Goal: Information Seeking & Learning: Check status

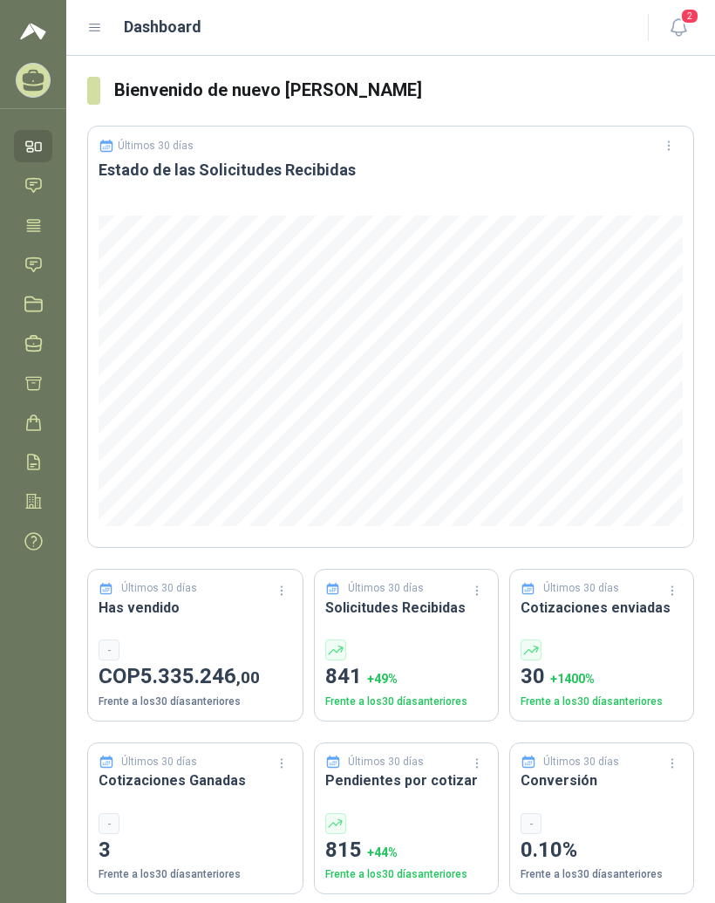
click at [92, 34] on icon at bounding box center [95, 28] width 16 height 16
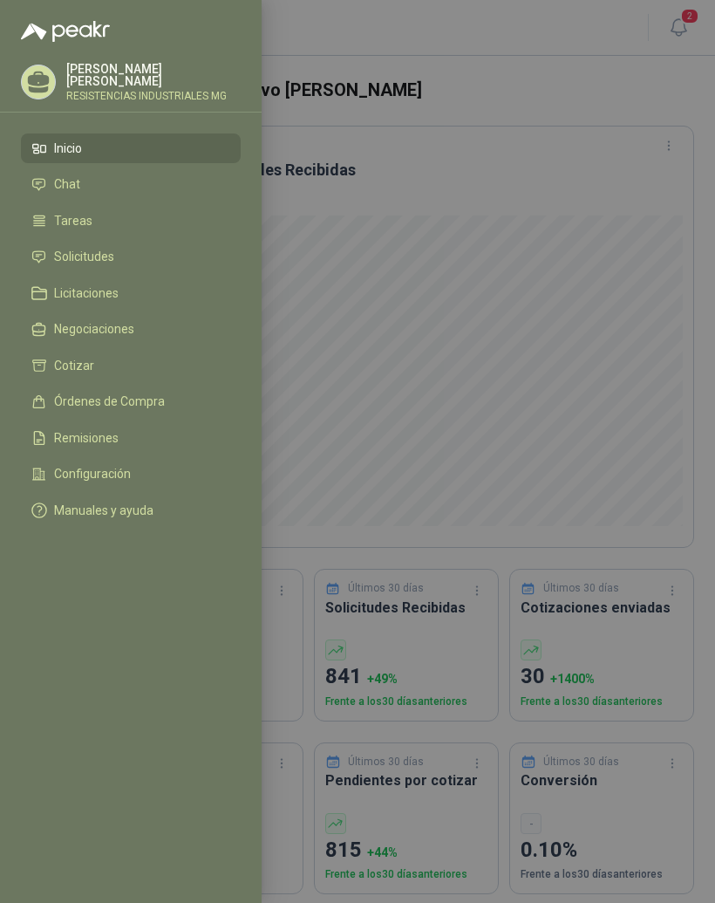
click at [180, 257] on li "Solicitudes" at bounding box center [130, 257] width 199 height 16
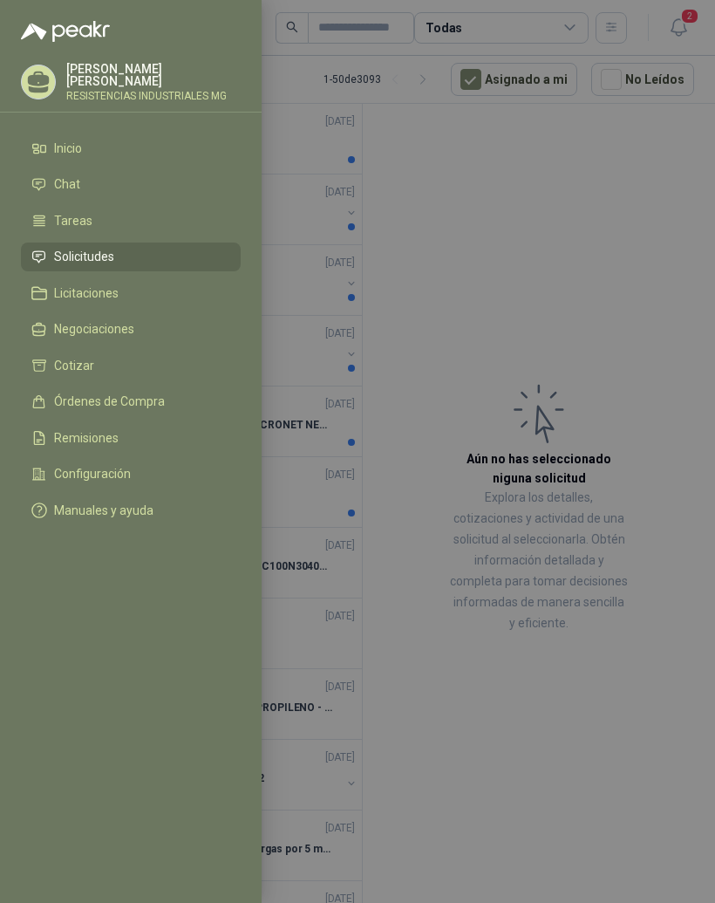
click at [639, 231] on div at bounding box center [357, 451] width 715 height 903
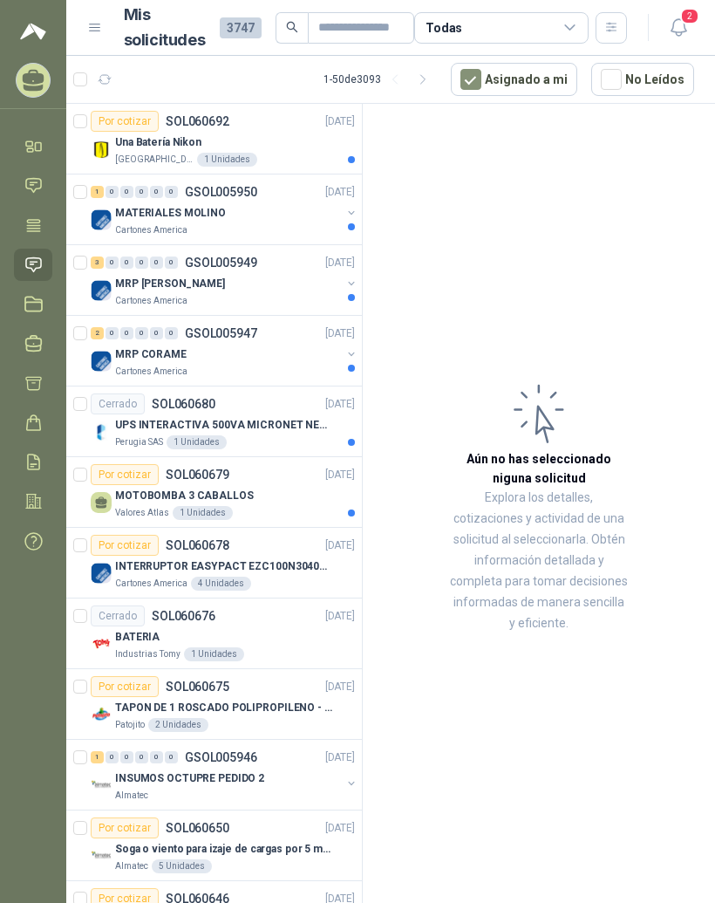
click at [145, 152] on div "Una Batería Nikon" at bounding box center [235, 142] width 240 height 21
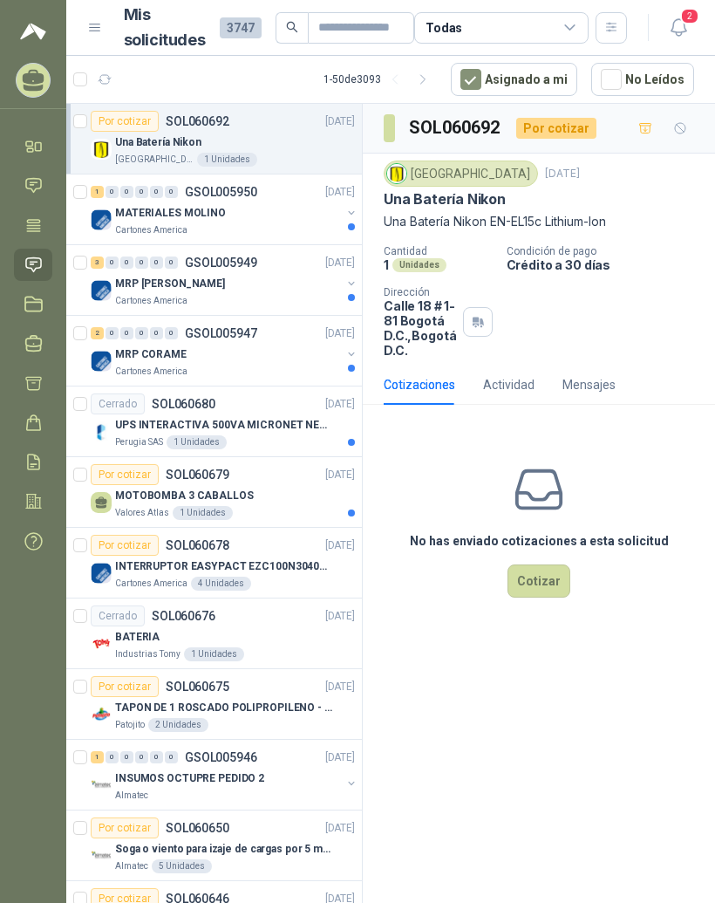
click at [126, 216] on p "MATERIALES MOLINO" at bounding box center [170, 213] width 111 height 17
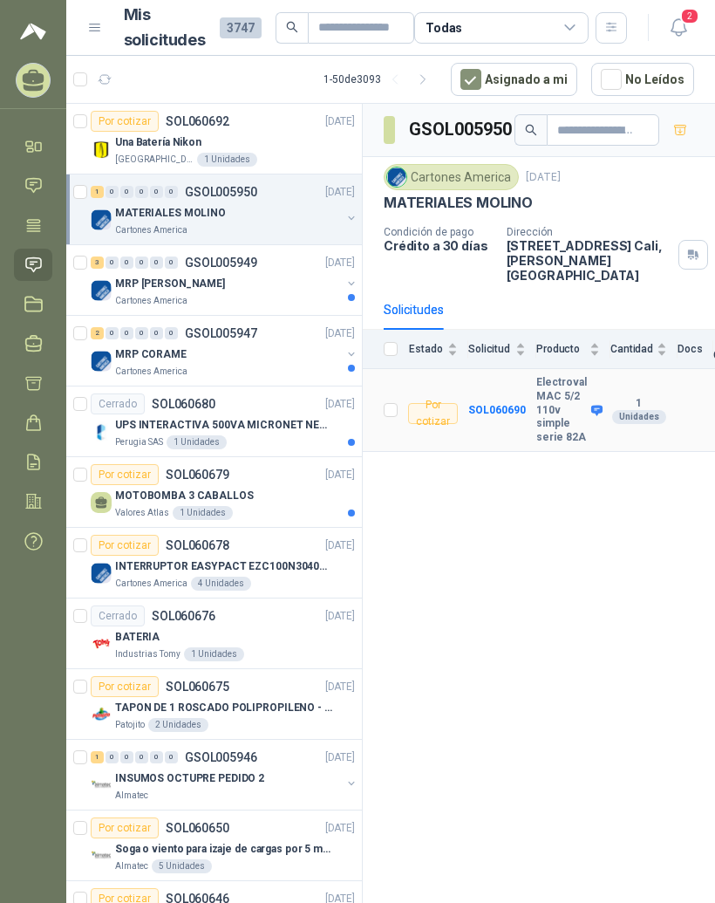
click at [549, 381] on b "Electroval MAC 5/2 110v simple serie 82A" at bounding box center [561, 410] width 51 height 68
click at [515, 404] on b "SOL060690" at bounding box center [497, 410] width 58 height 12
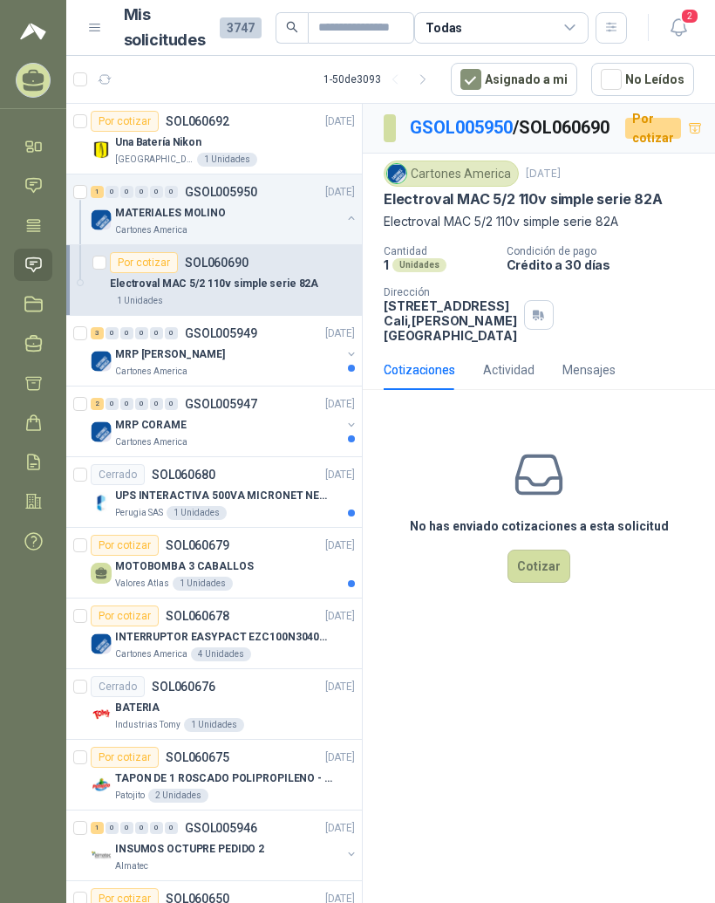
click at [127, 338] on div "0" at bounding box center [126, 333] width 13 height 12
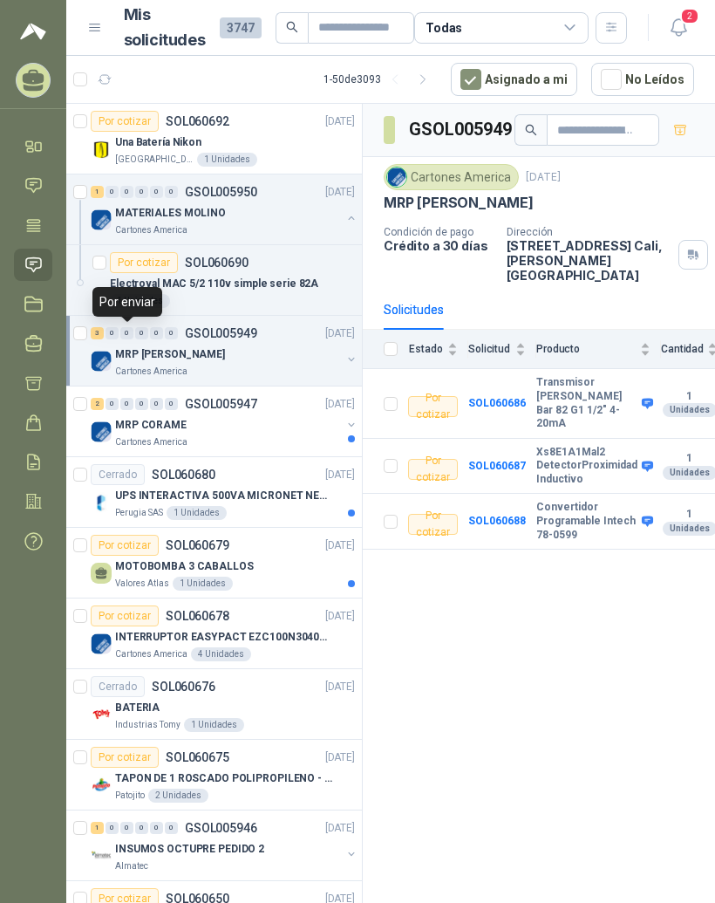
click at [583, 446] on b "Xs8E1A1Mal2 DetectorProximidad Inductivo" at bounding box center [586, 466] width 101 height 41
click at [510, 460] on b "SOL060687" at bounding box center [497, 466] width 58 height 12
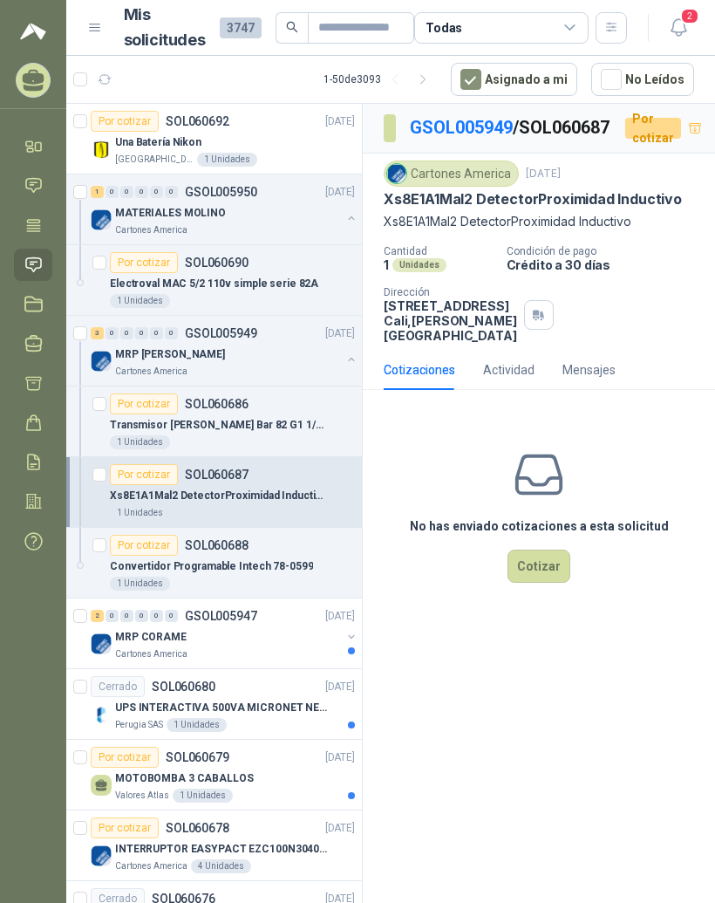
click at [479, 136] on link "GSOL005949" at bounding box center [461, 127] width 103 height 21
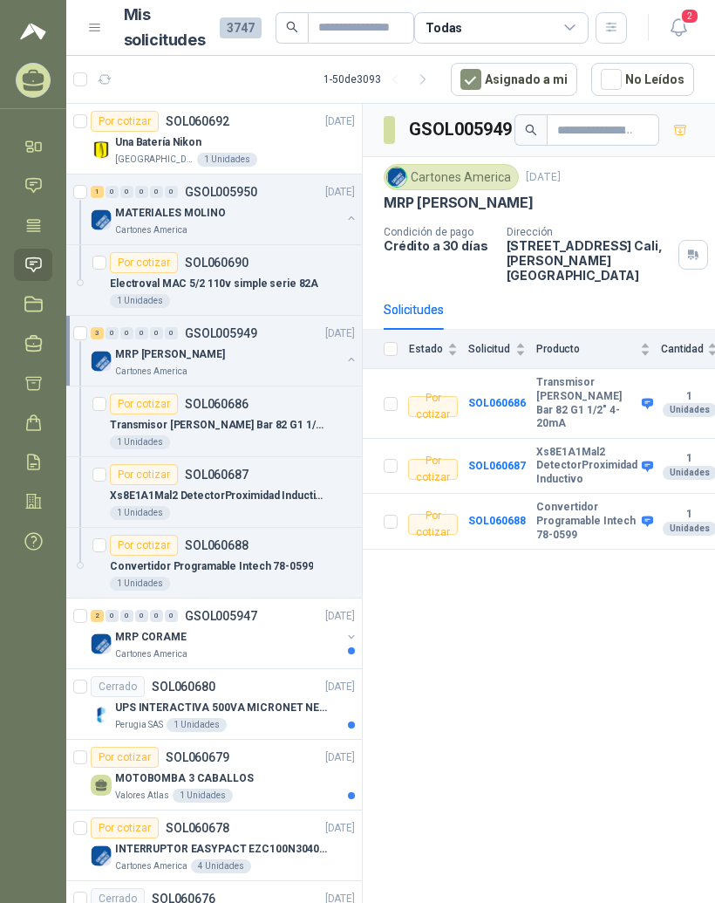
click at [287, 626] on div "MRP CORAME" at bounding box center [228, 636] width 226 height 21
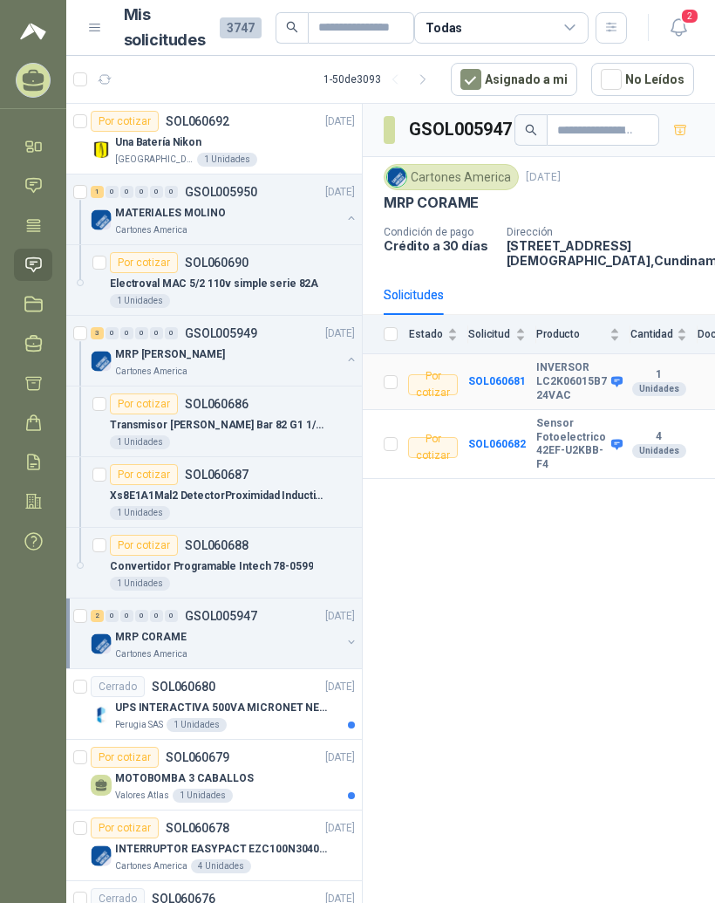
click at [576, 389] on b "INVERSOR LC2K06015B7 24VAC" at bounding box center [571, 381] width 71 height 41
click at [520, 387] on b "SOL060681" at bounding box center [497, 381] width 58 height 12
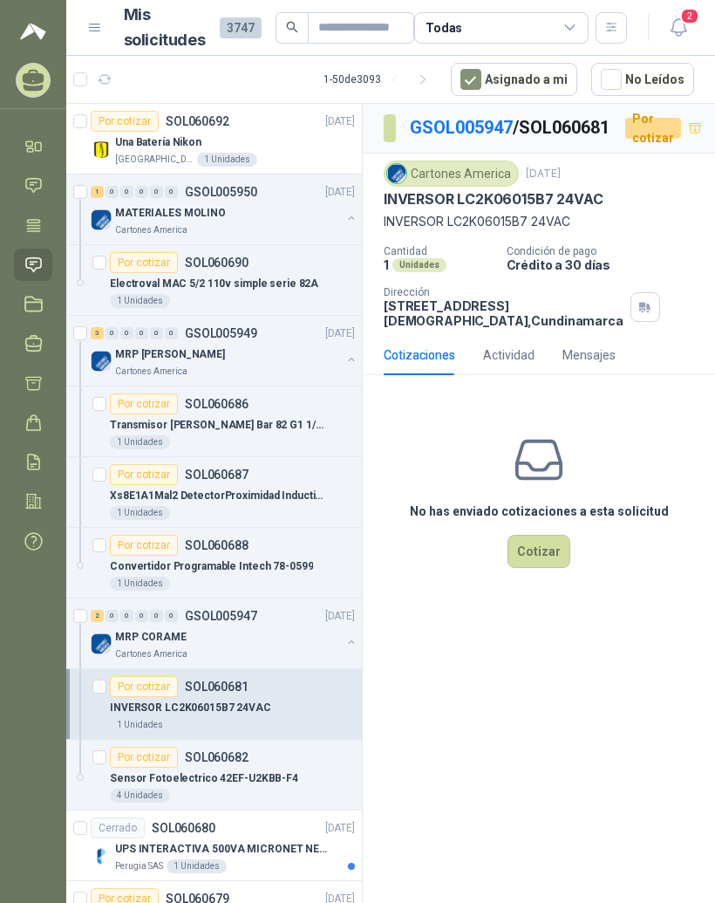
click at [466, 127] on link "GSOL005947" at bounding box center [461, 127] width 103 height 21
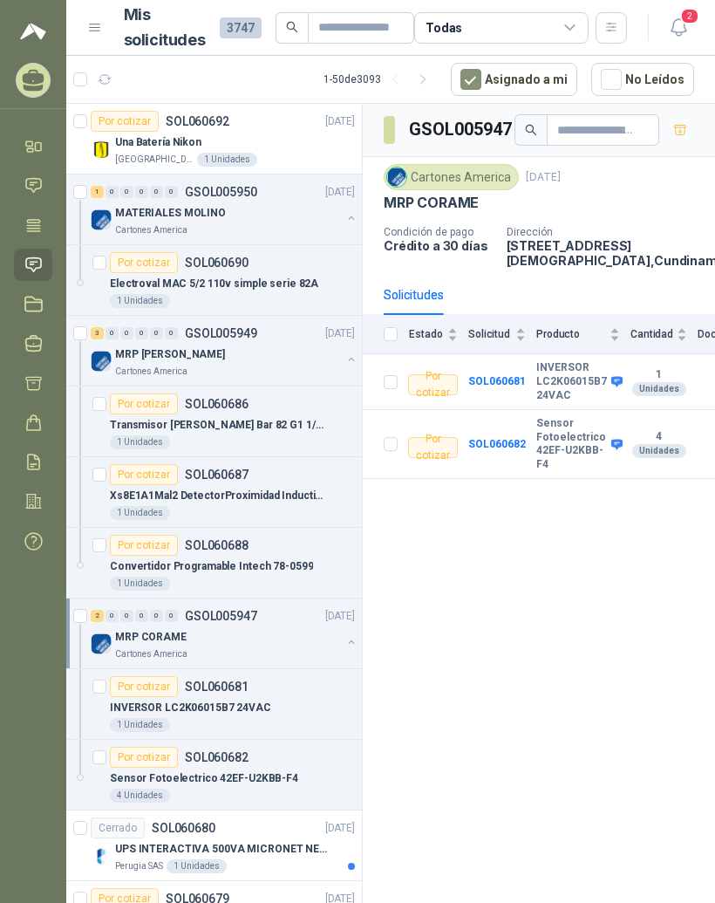
click at [536, 458] on b "Sensor Fotoelectrico 42EF-U2KBB-F4" at bounding box center [571, 444] width 71 height 54
click at [511, 450] on b "SOL060682" at bounding box center [497, 444] width 58 height 12
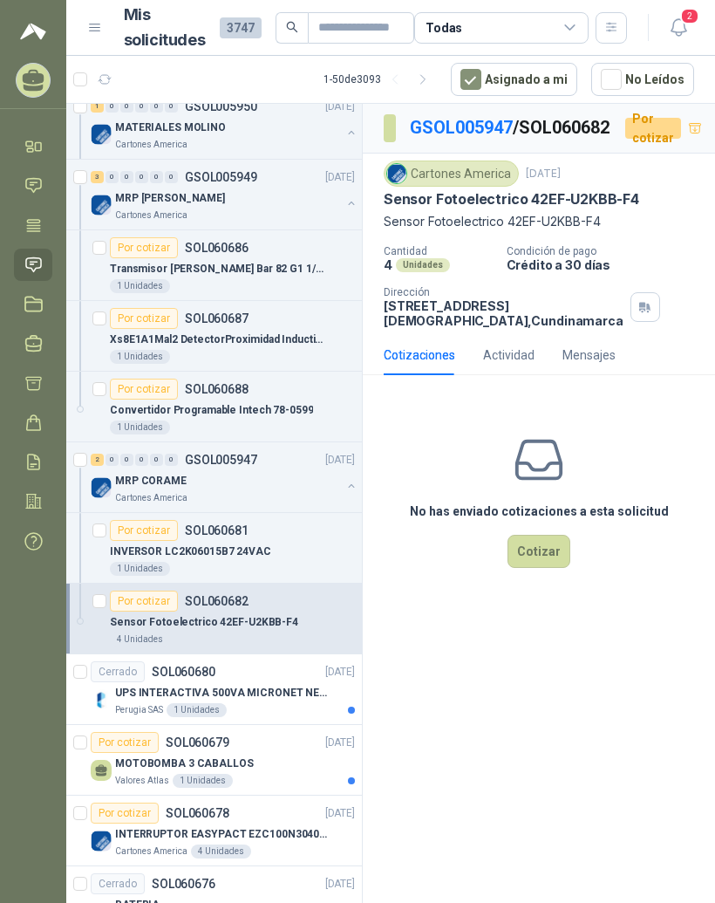
scroll to position [166, 0]
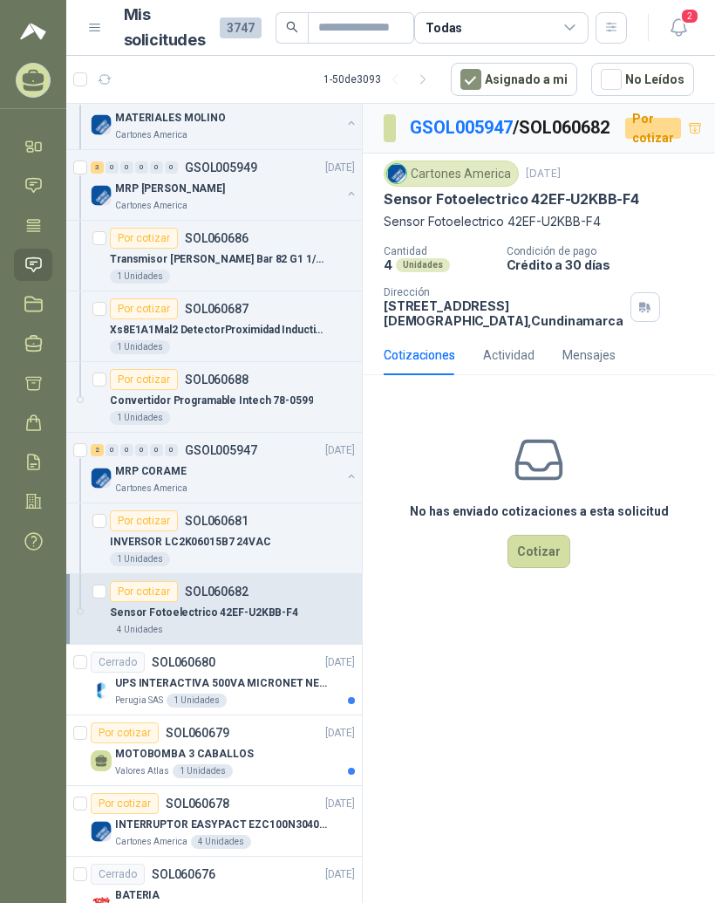
click at [300, 669] on div "Cerrado SOL060680 [DATE]" at bounding box center [223, 661] width 264 height 21
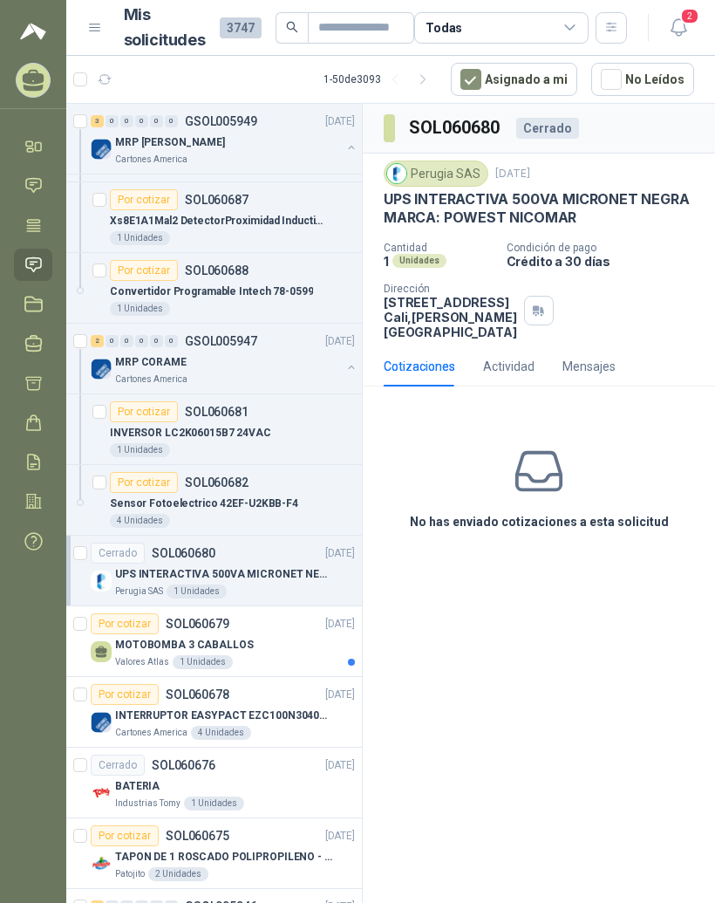
scroll to position [282, 0]
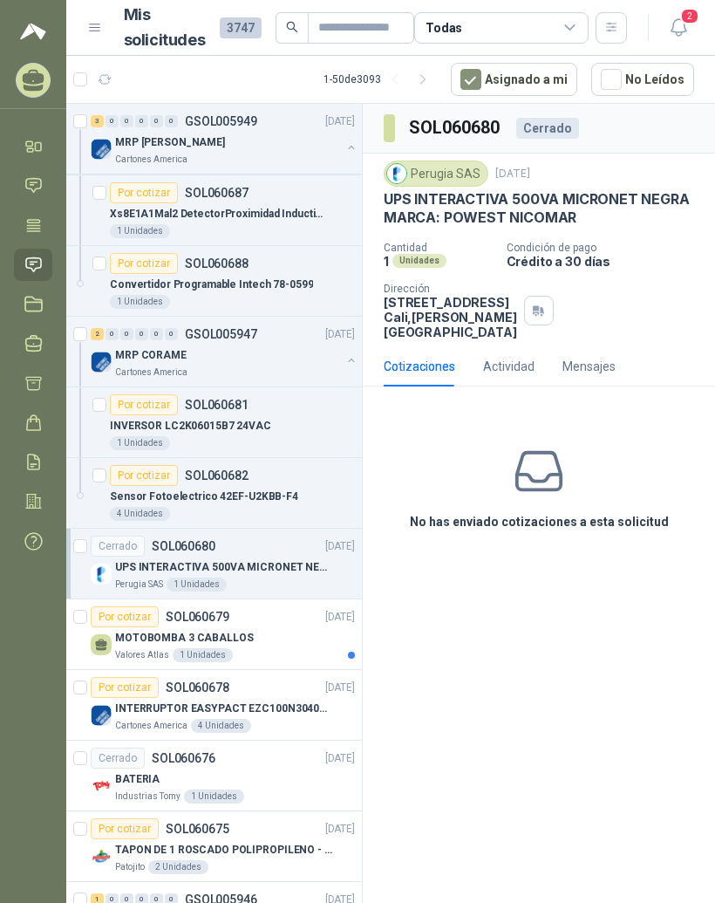
click at [238, 637] on p "MOTOBOMBA 3 CABALLOS" at bounding box center [184, 638] width 139 height 17
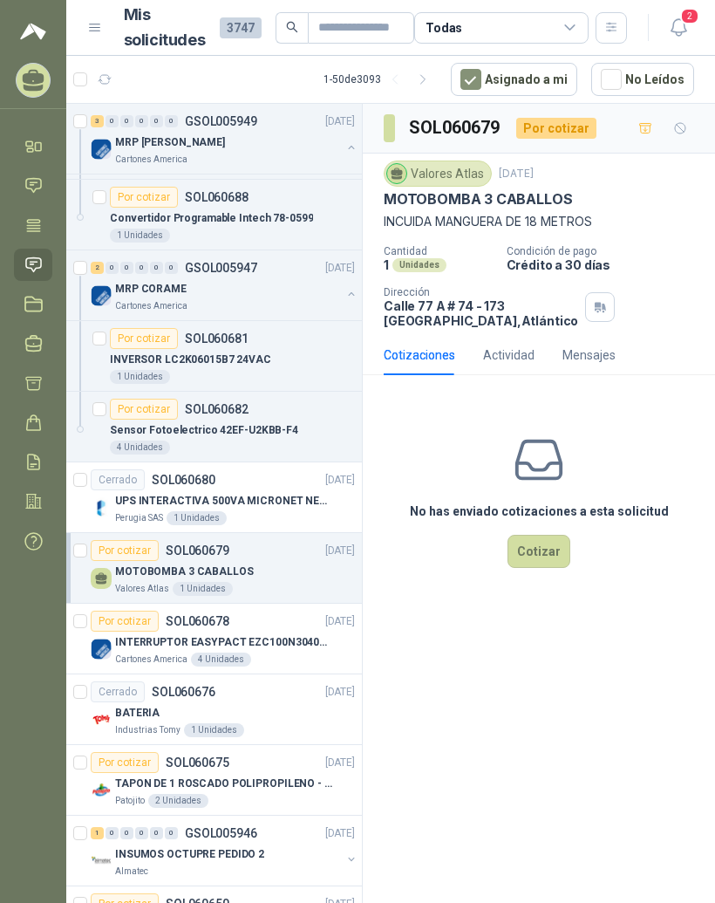
scroll to position [349, 0]
click at [301, 632] on div "INTERRUPTOR EASYPACT EZC100N3040C 40AMP 25K [PERSON_NAME]" at bounding box center [235, 640] width 240 height 21
